Goal: Task Accomplishment & Management: Use online tool/utility

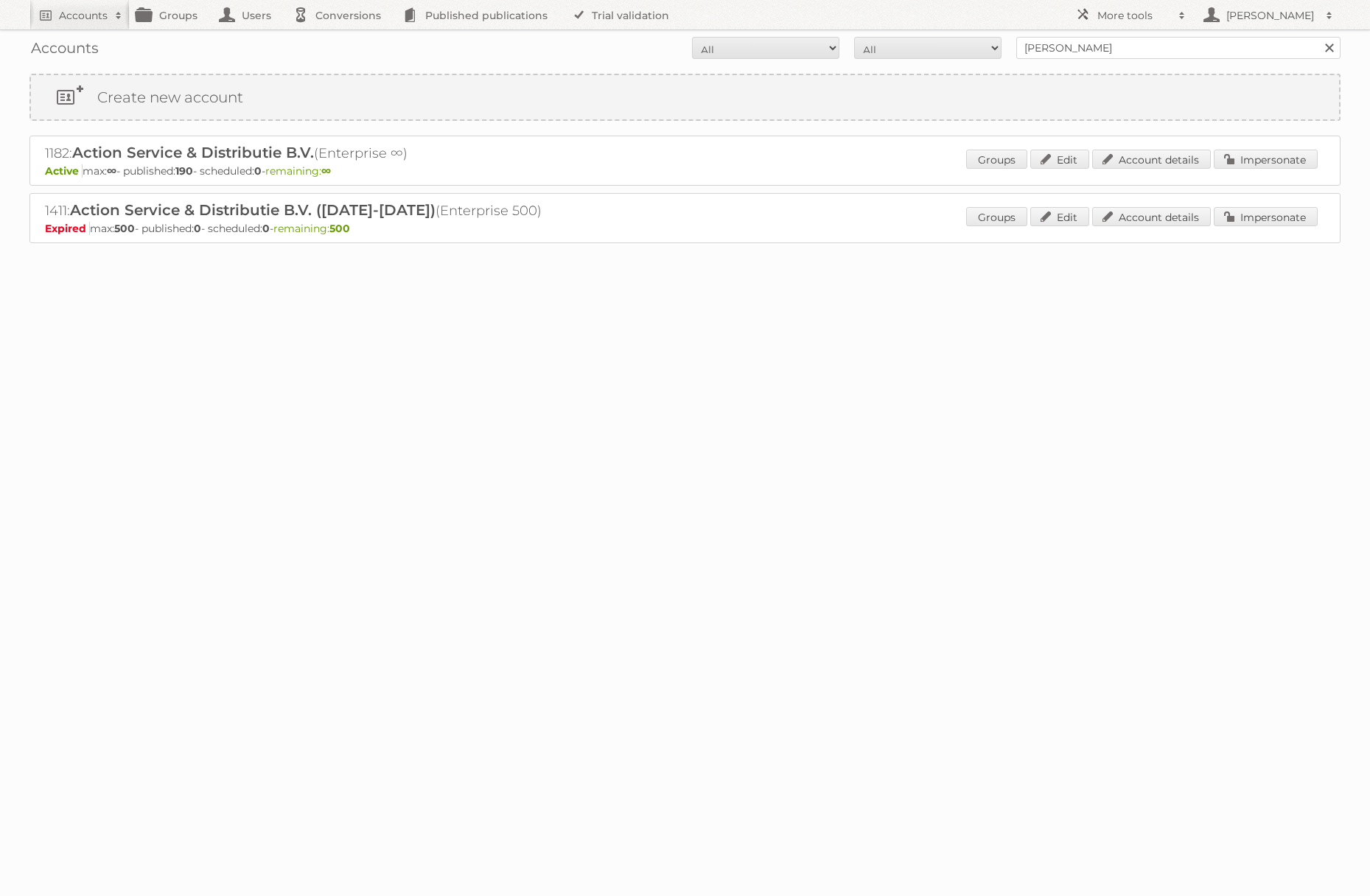
type input "[PERSON_NAME] za"
click at [1317, 36] on input "Search" at bounding box center [1328, 47] width 22 height 22
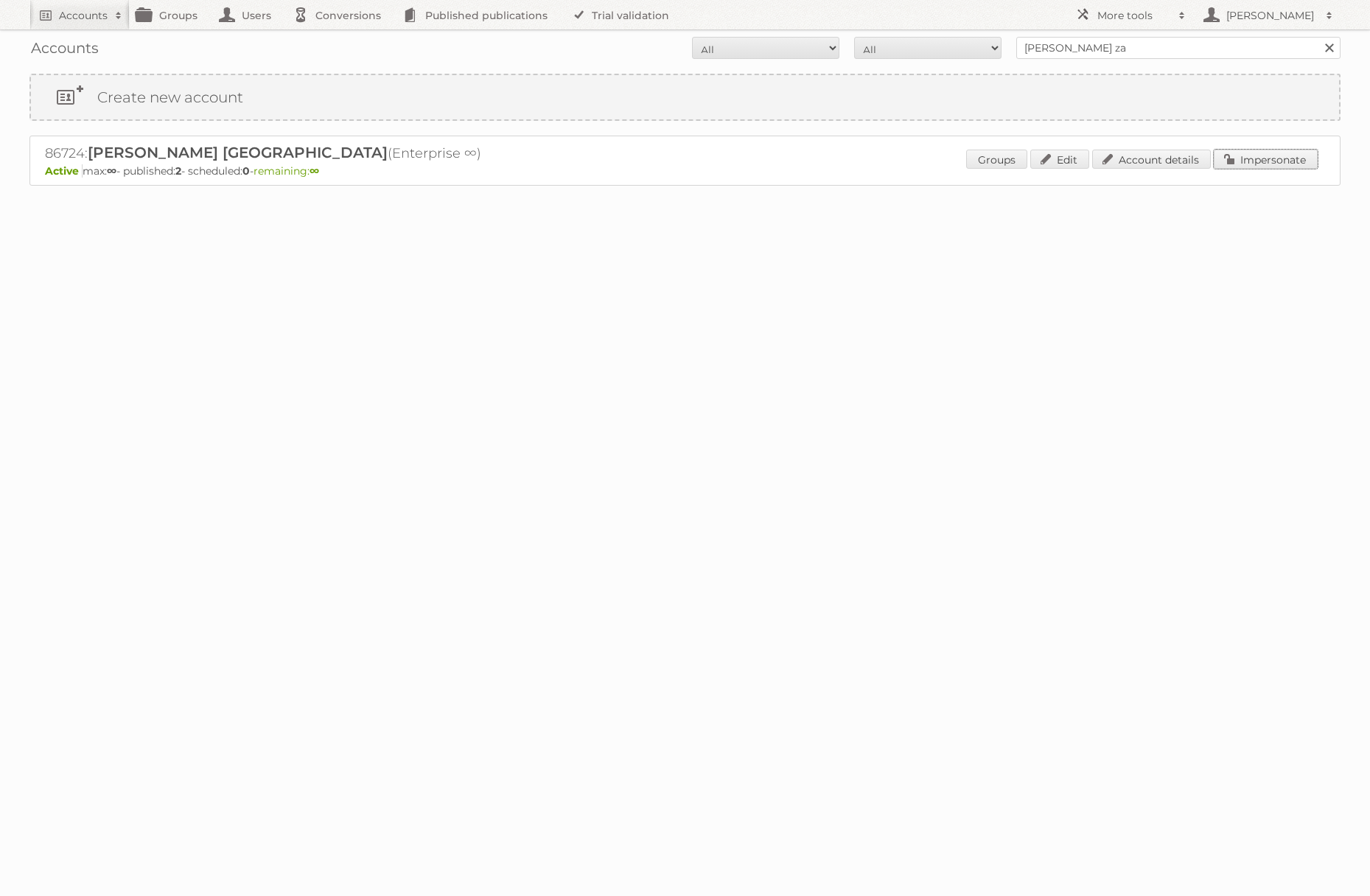
drag, startPoint x: 1248, startPoint y: 164, endPoint x: 1194, endPoint y: 163, distance: 54.0
click at [1248, 164] on link "Impersonate" at bounding box center [1265, 159] width 104 height 19
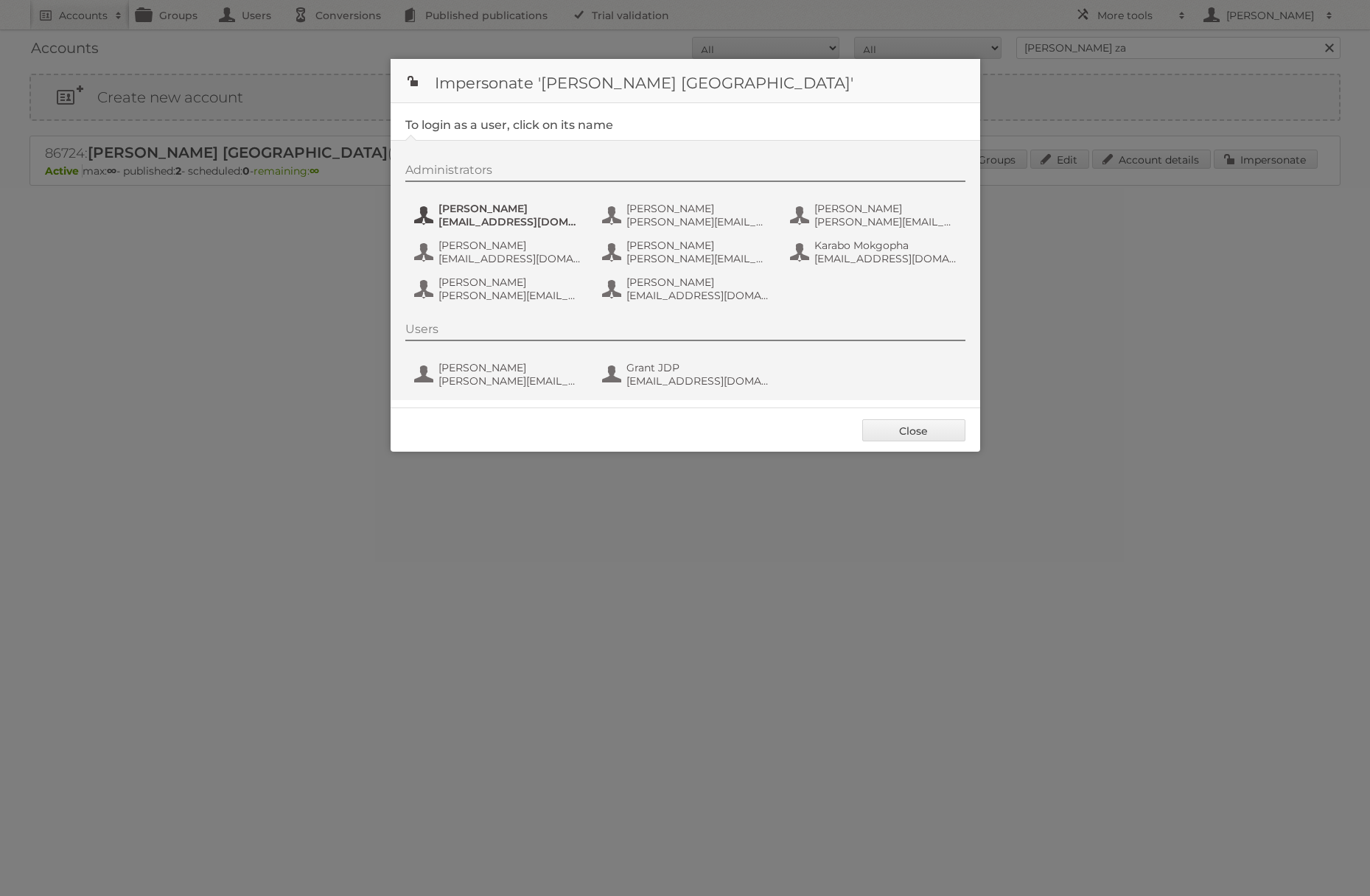
click at [519, 226] on span "[EMAIL_ADDRESS][DOMAIN_NAME]" at bounding box center [510, 221] width 143 height 14
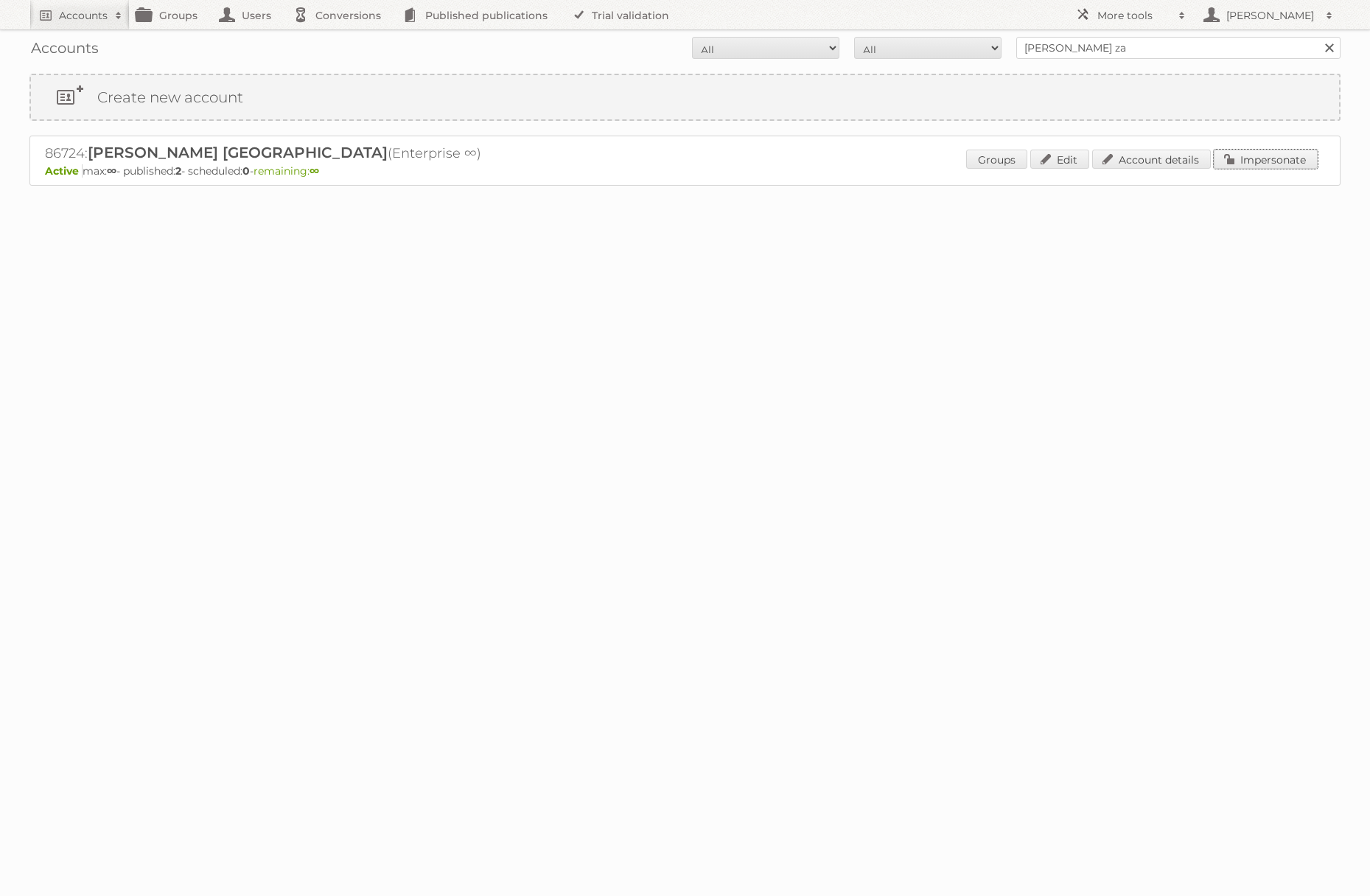
click at [1250, 163] on link "Impersonate" at bounding box center [1265, 159] width 104 height 19
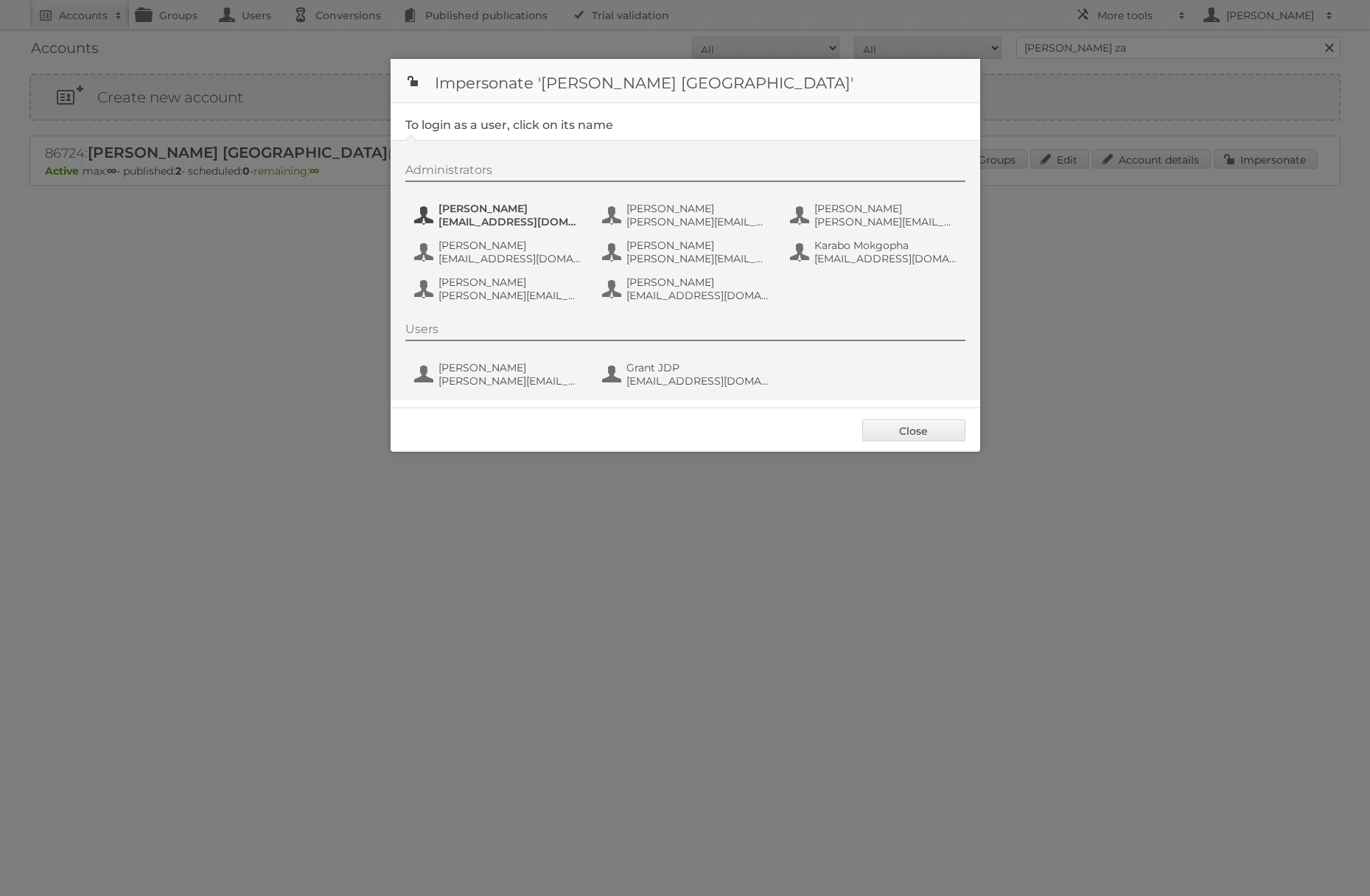
click at [537, 221] on span "[EMAIL_ADDRESS][DOMAIN_NAME]" at bounding box center [510, 221] width 143 height 14
